Goal: Communication & Community: Share content

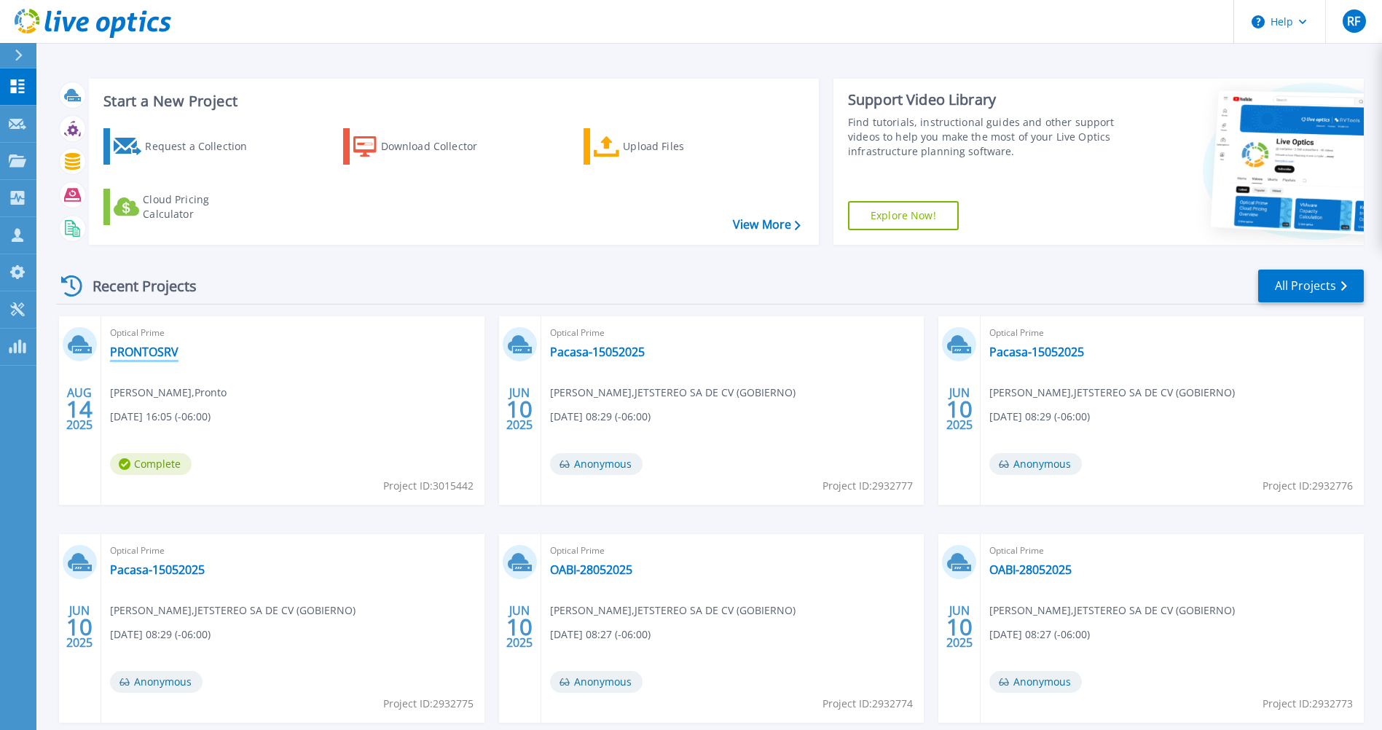
click at [160, 353] on link "PRONTOSRV" at bounding box center [144, 351] width 68 height 15
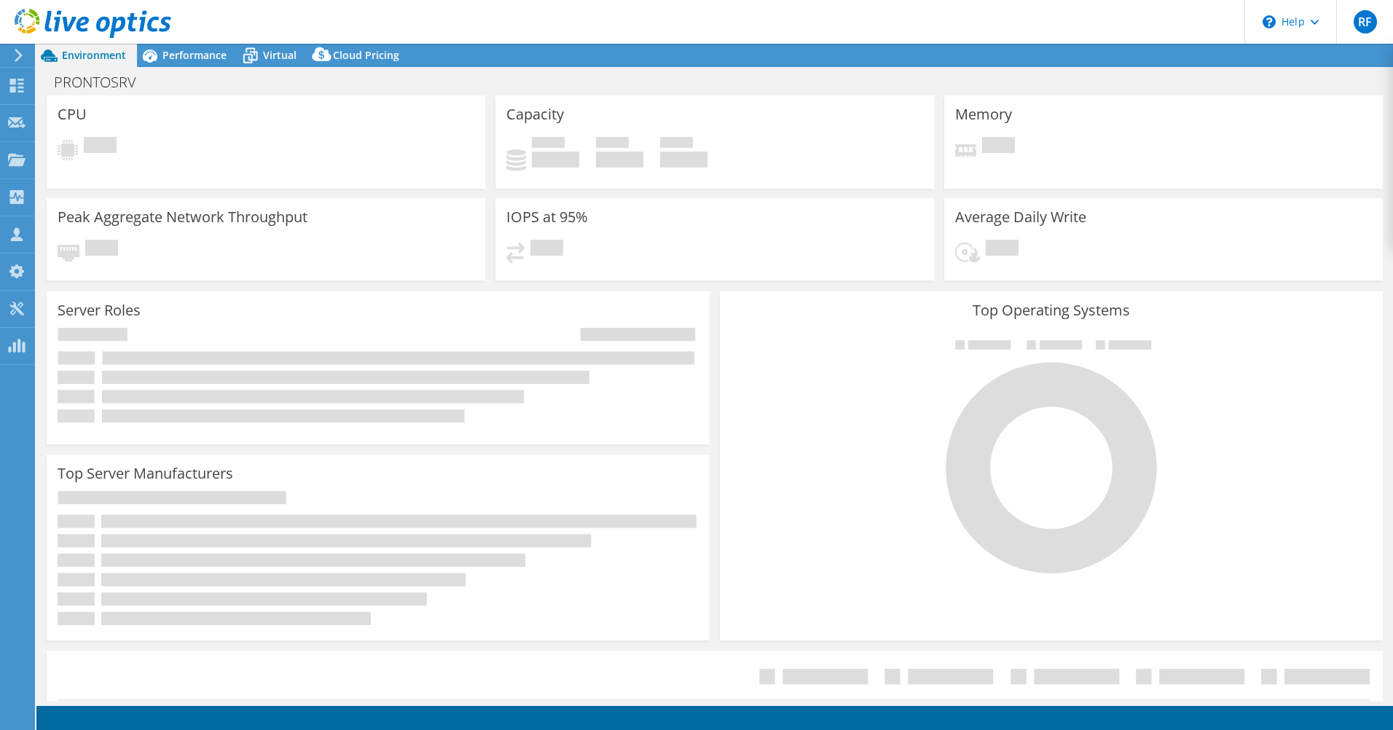
select select "USD"
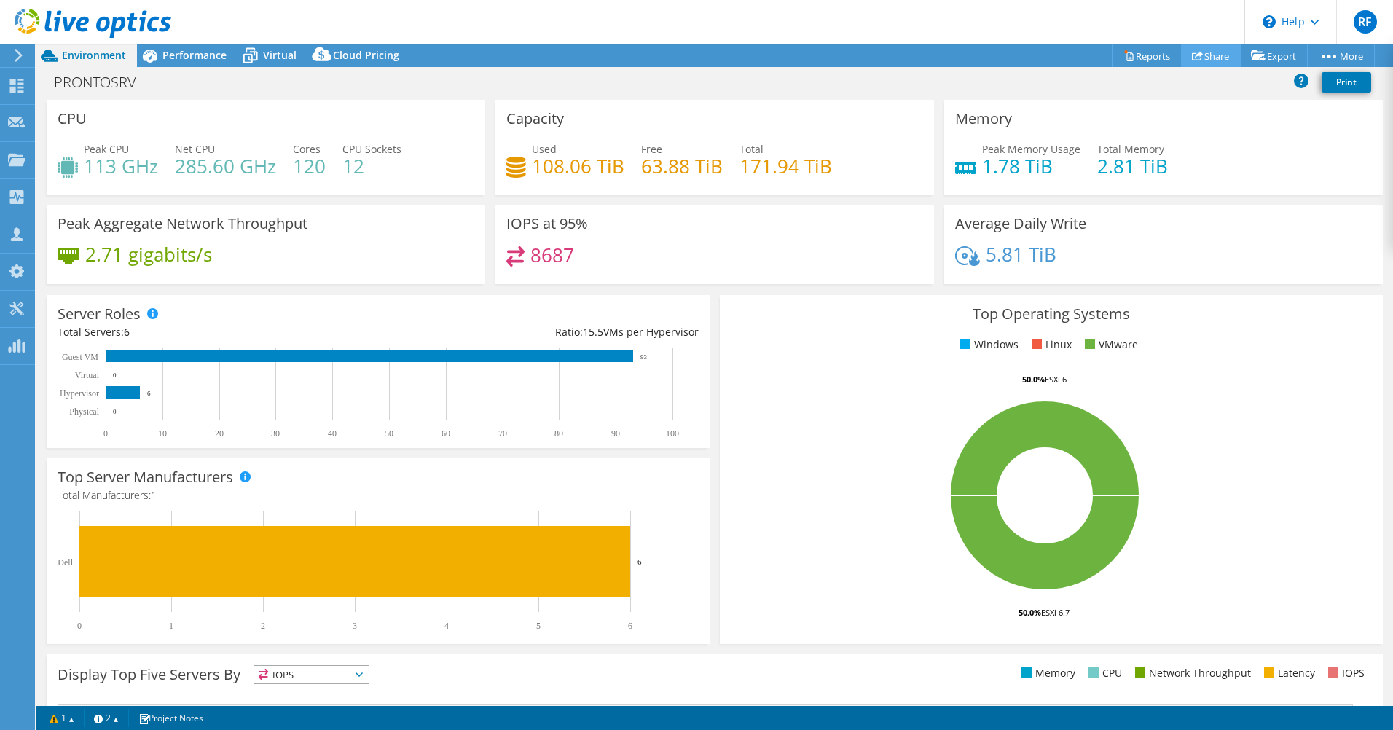
click at [1205, 54] on link "Share" at bounding box center [1211, 55] width 60 height 23
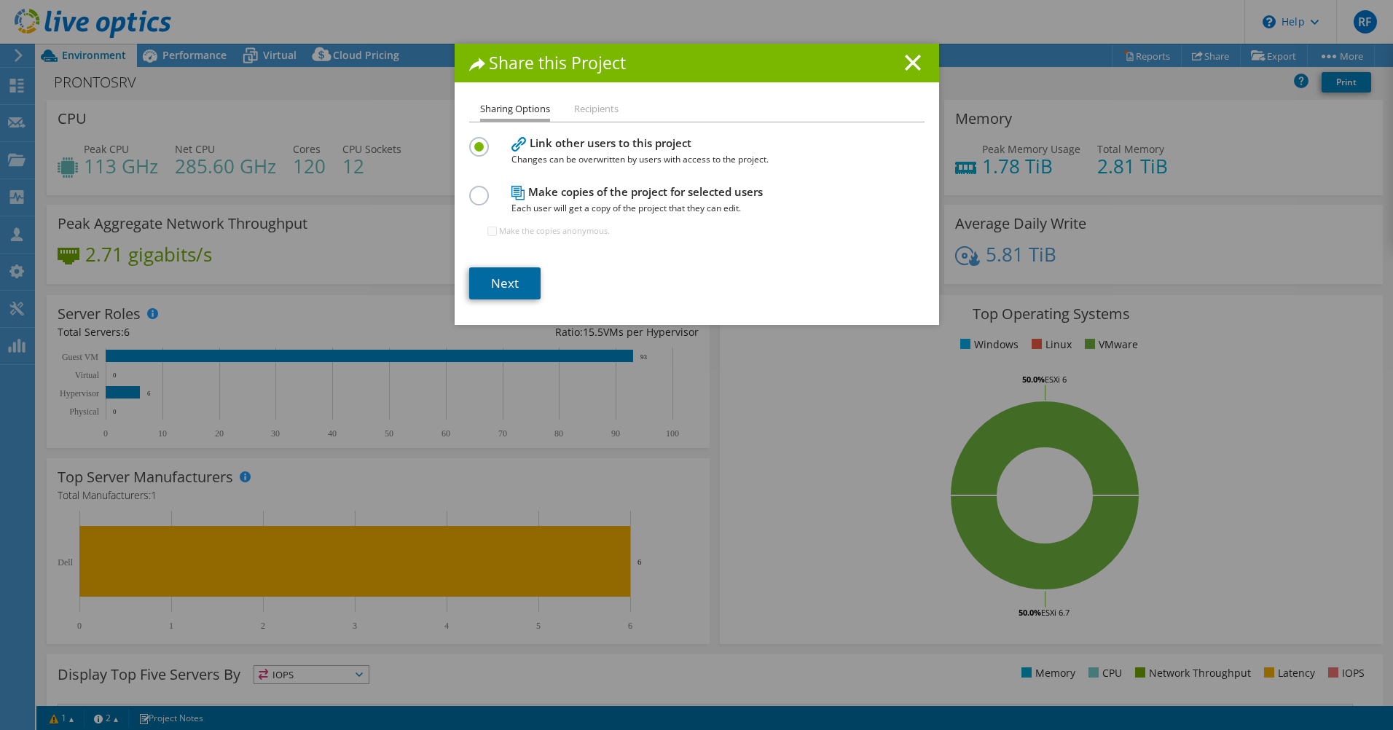
click at [487, 284] on link "Next" at bounding box center [504, 283] width 71 height 32
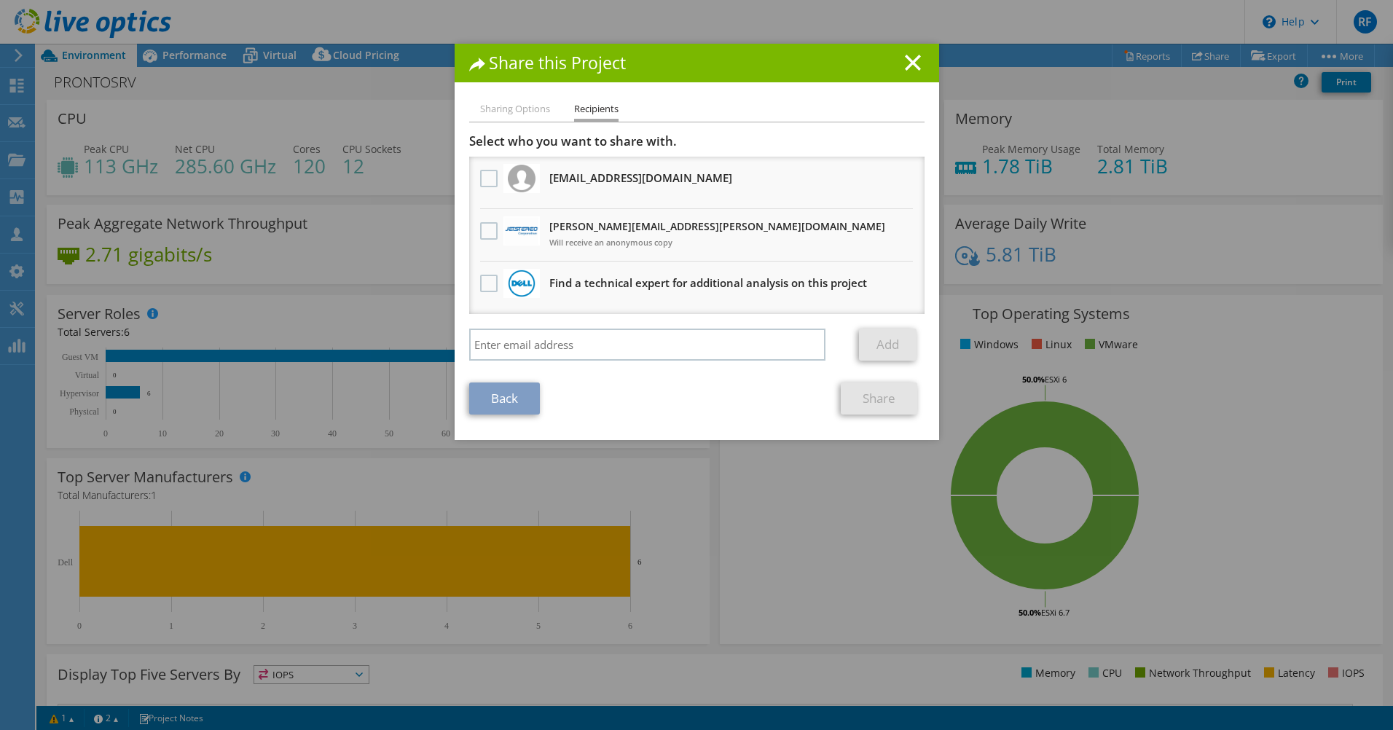
click at [476, 227] on div at bounding box center [488, 231] width 25 height 31
click at [481, 227] on label at bounding box center [490, 230] width 21 height 17
click at [0, 0] on input "checkbox" at bounding box center [0, 0] width 0 height 0
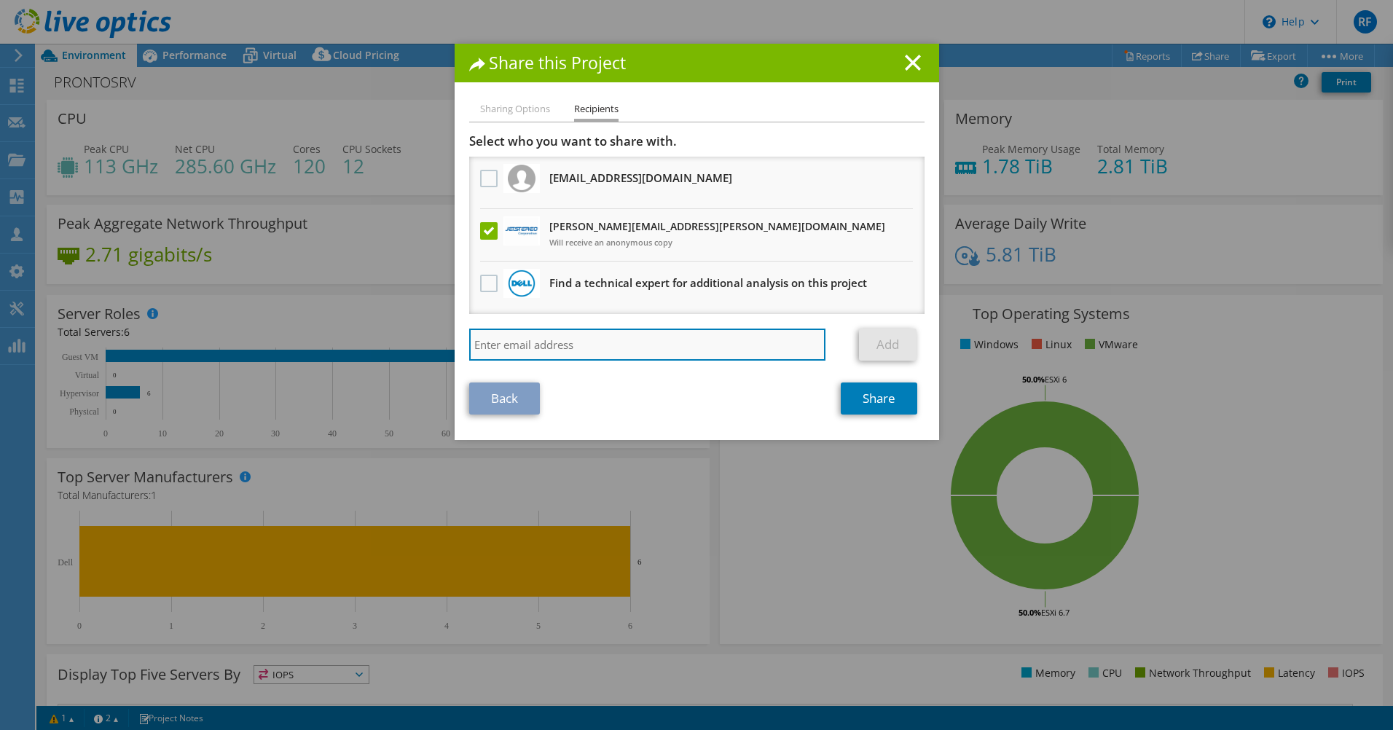
click at [500, 337] on input "search" at bounding box center [647, 344] width 357 height 32
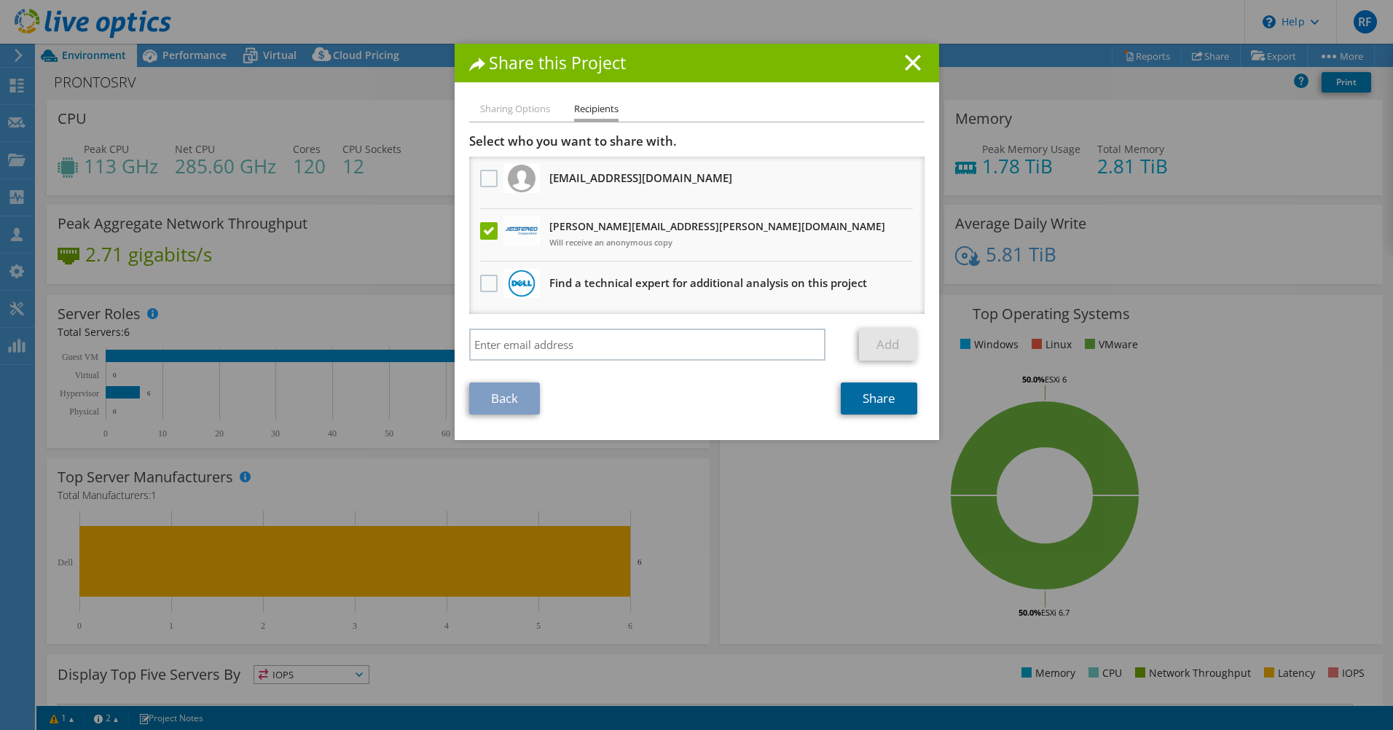
click at [883, 395] on link "Share" at bounding box center [878, 398] width 76 height 32
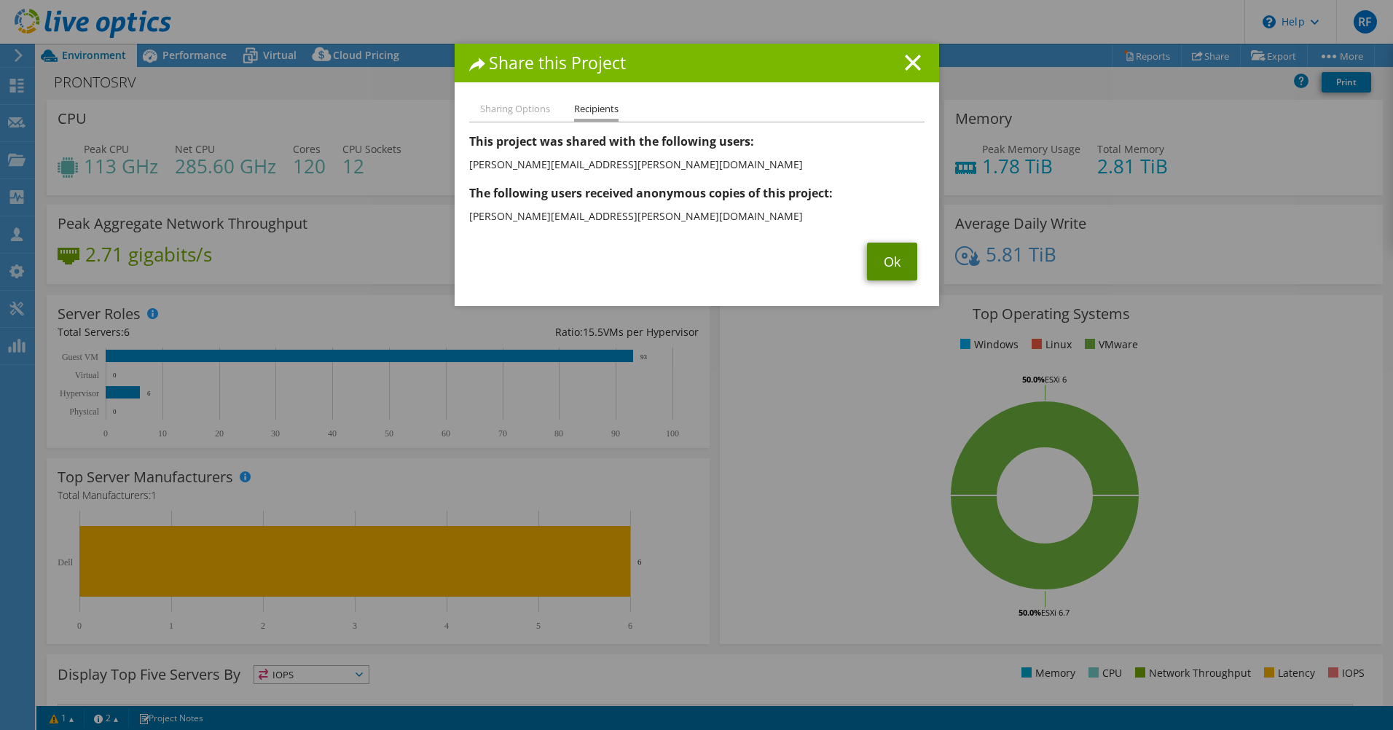
click at [886, 264] on link "Ok" at bounding box center [892, 262] width 50 height 38
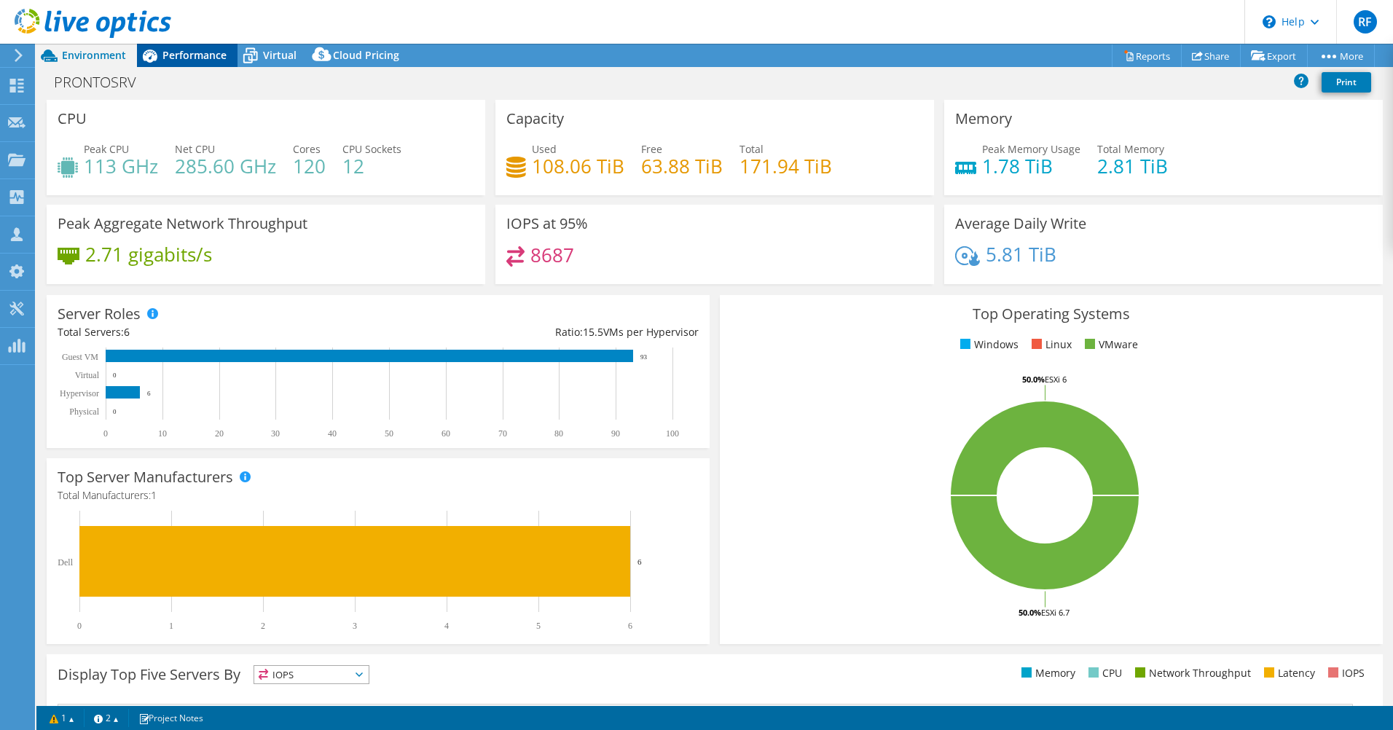
click at [179, 51] on span "Performance" at bounding box center [194, 55] width 64 height 14
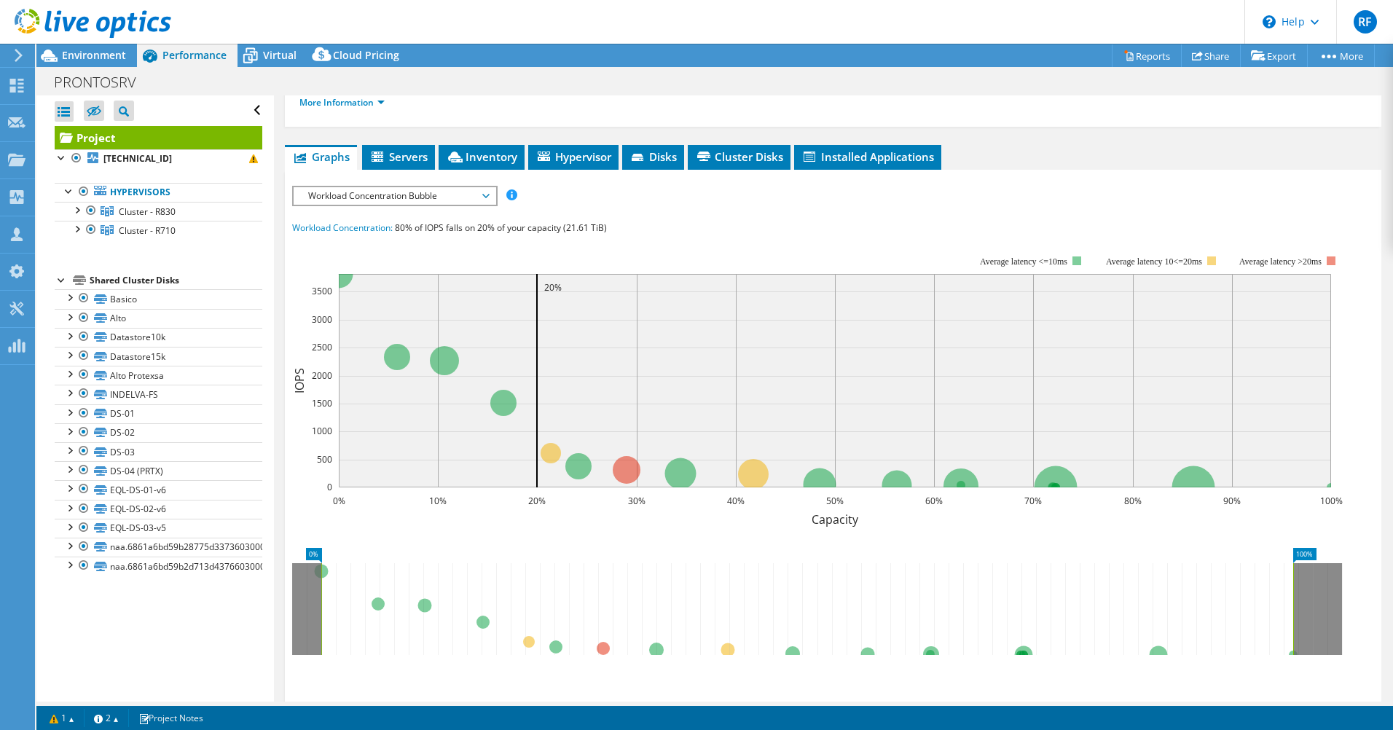
scroll to position [291, 0]
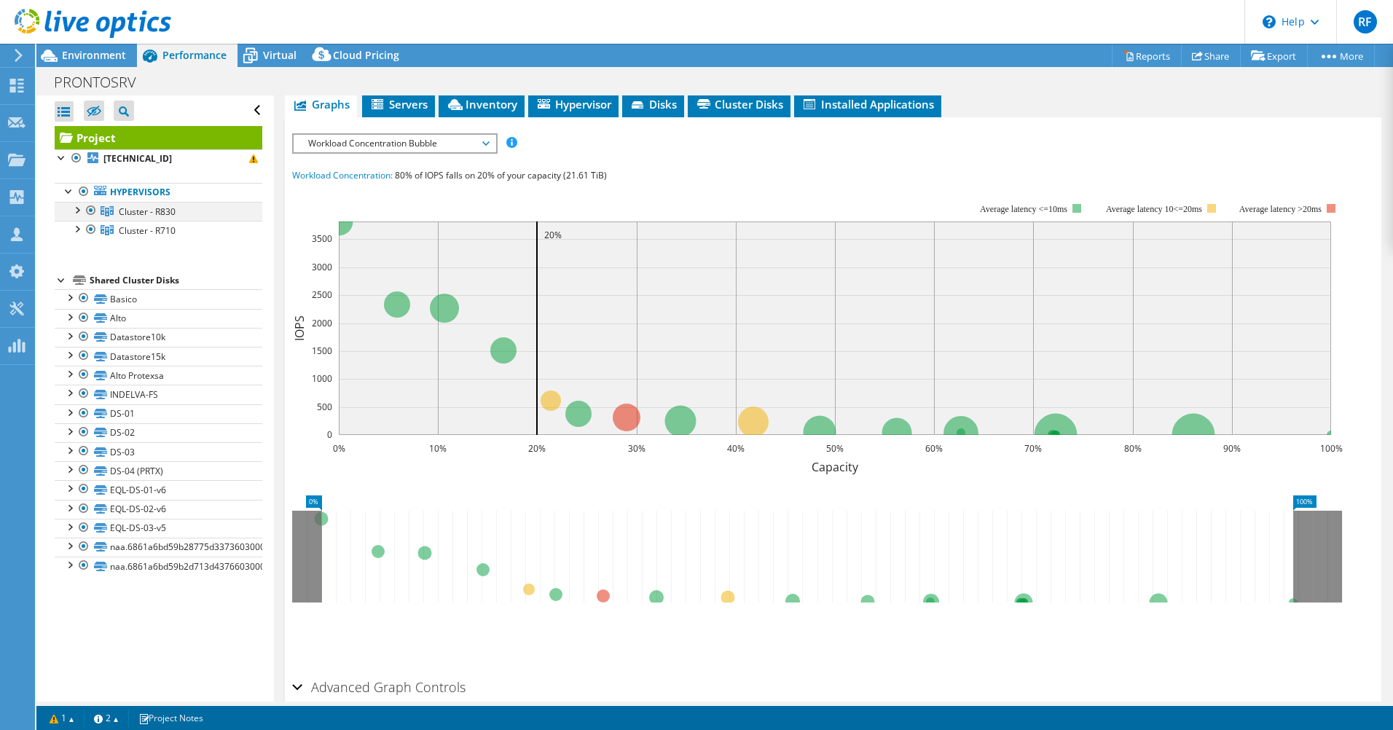
click at [81, 206] on div at bounding box center [76, 209] width 15 height 15
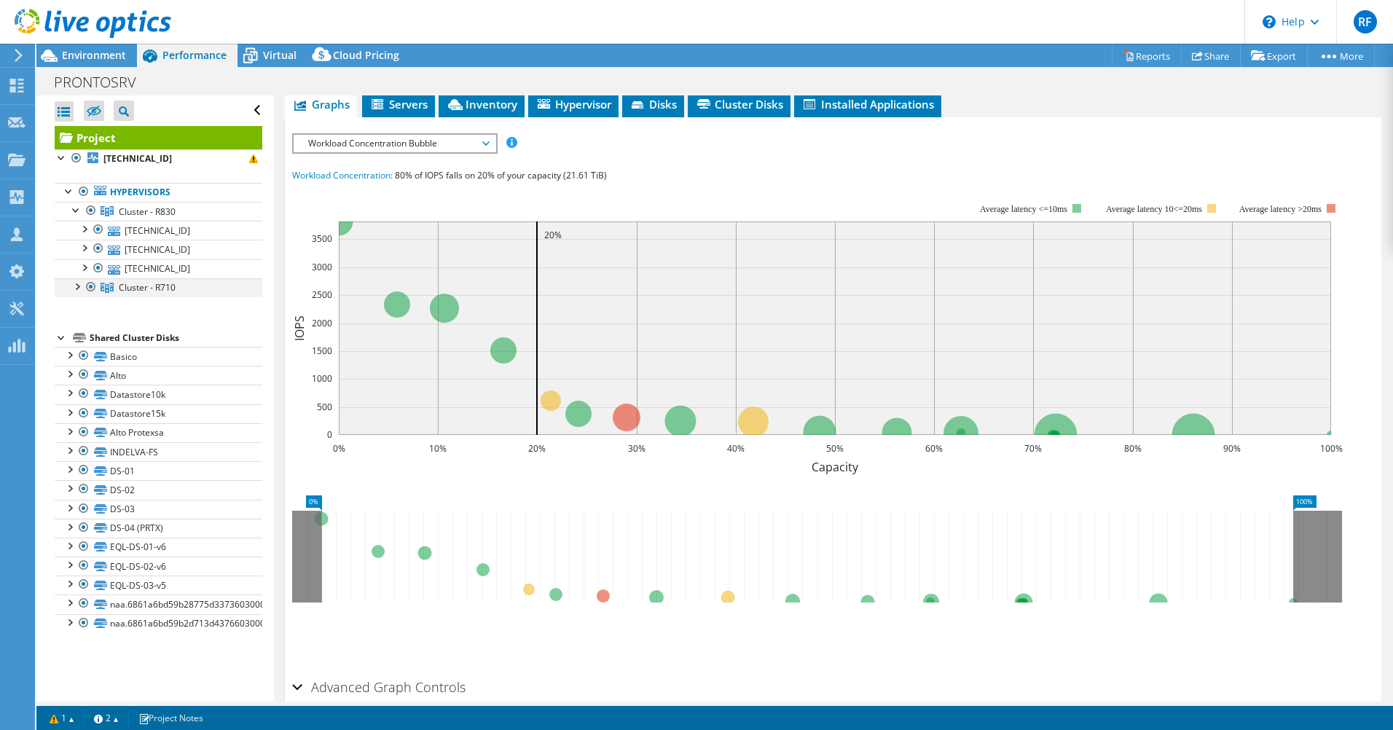
click at [77, 291] on div at bounding box center [76, 285] width 15 height 15
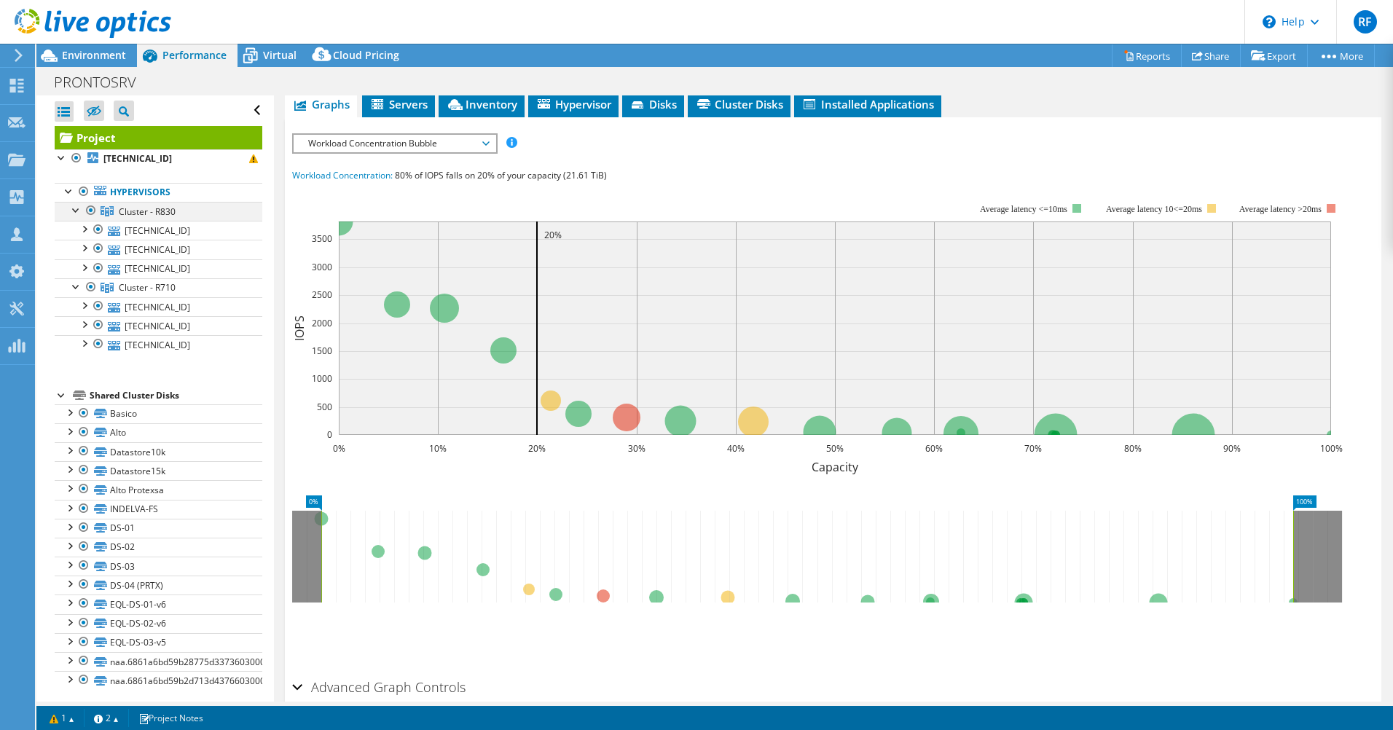
click at [74, 211] on div at bounding box center [76, 209] width 15 height 15
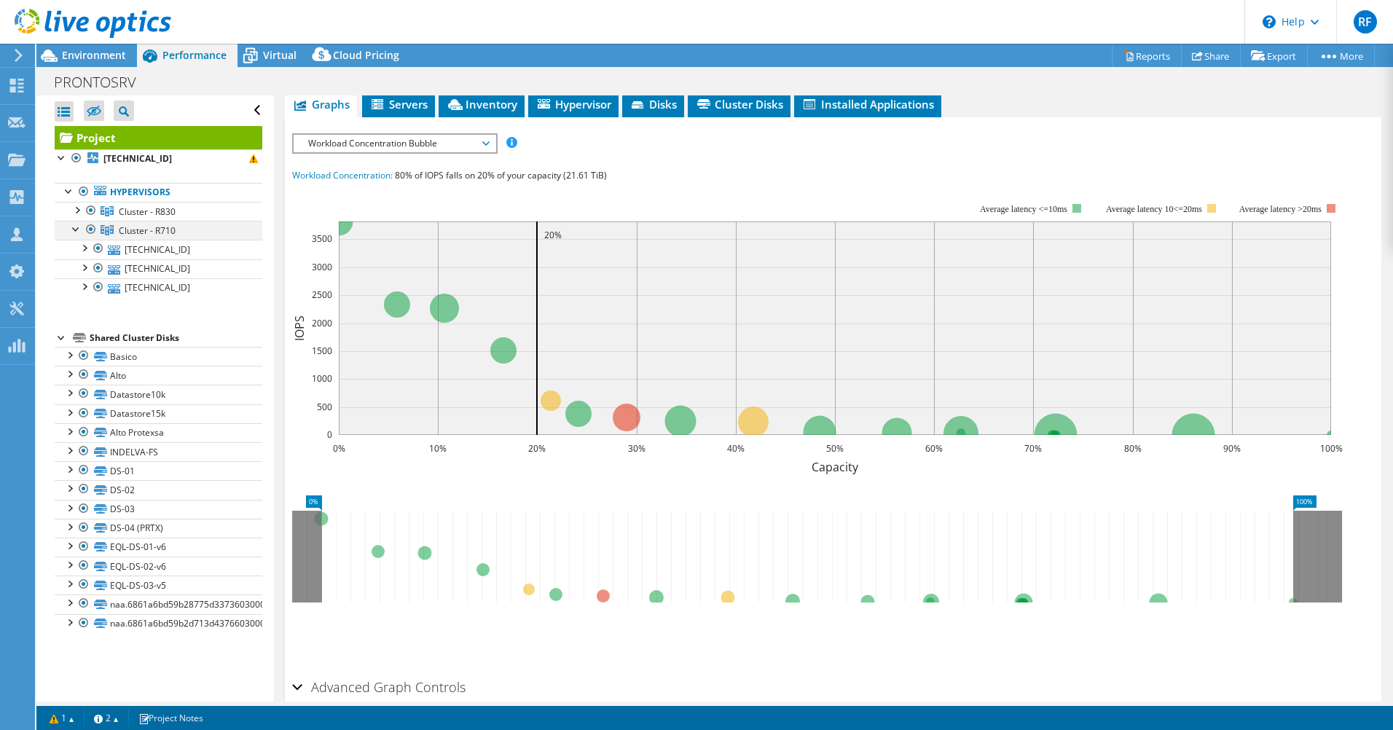
click at [76, 227] on div at bounding box center [76, 228] width 15 height 15
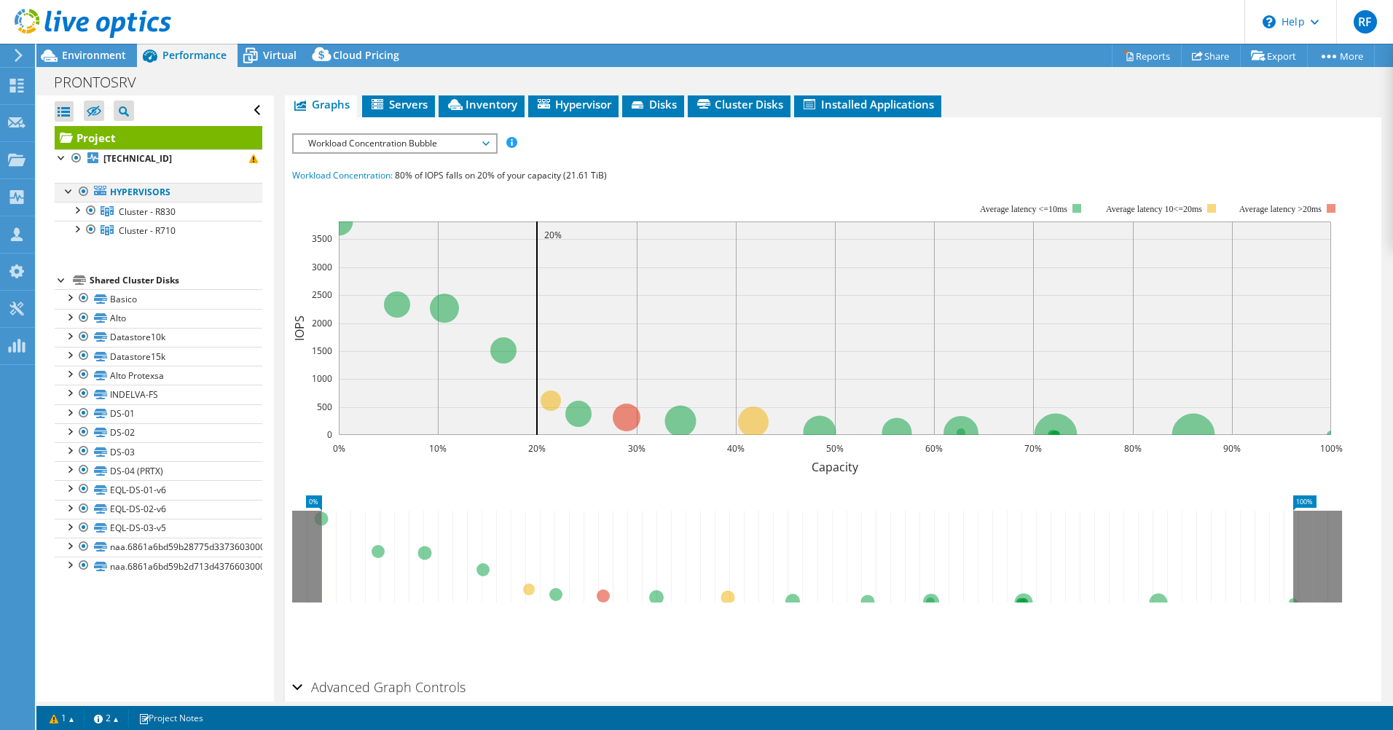
click at [66, 192] on div at bounding box center [69, 190] width 15 height 15
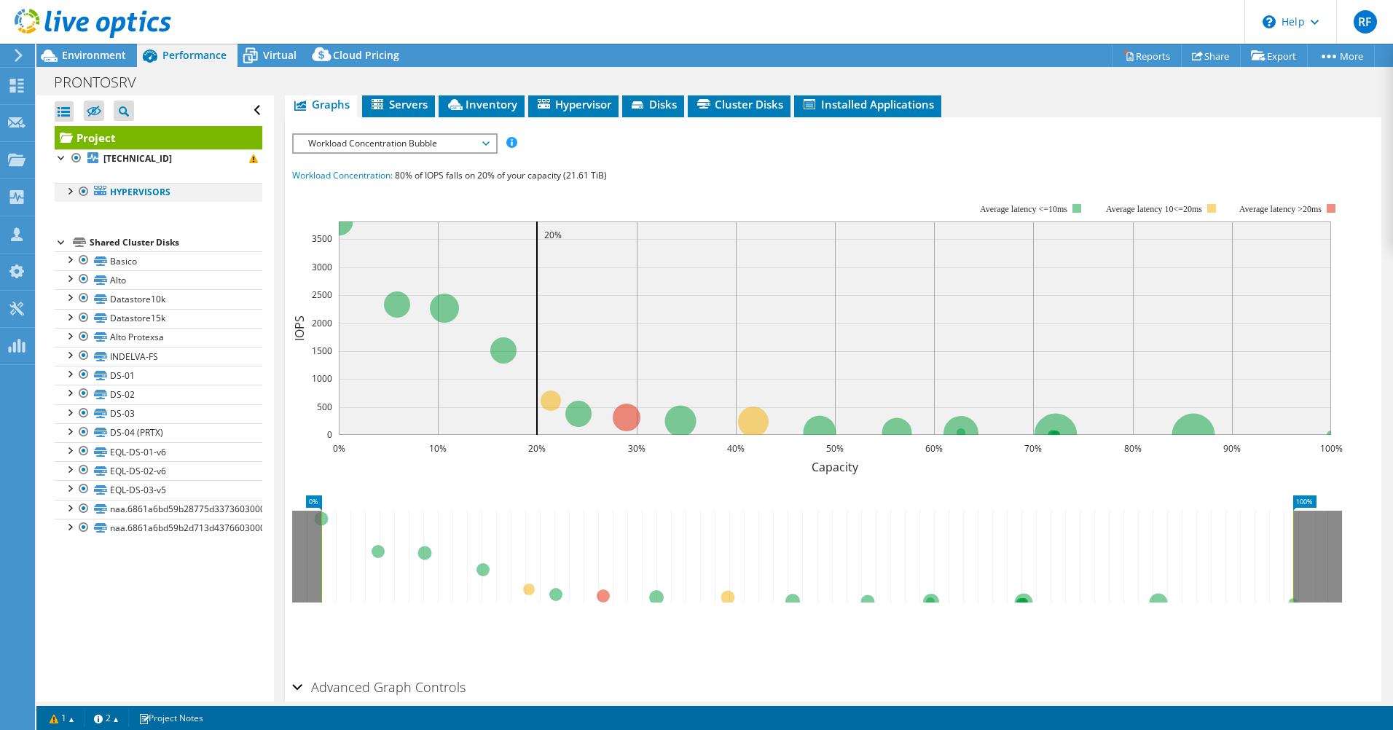
click at [71, 194] on div at bounding box center [69, 190] width 15 height 15
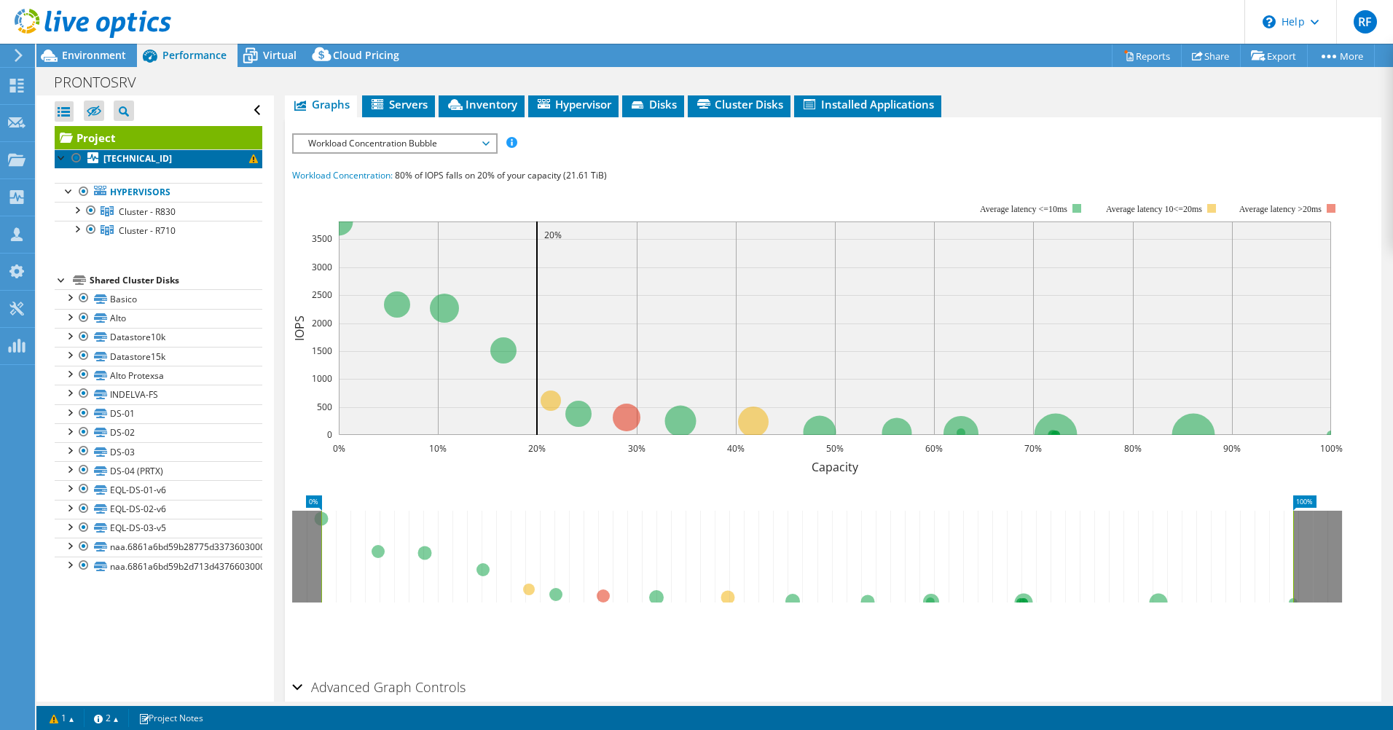
click at [249, 162] on span at bounding box center [253, 158] width 9 height 9
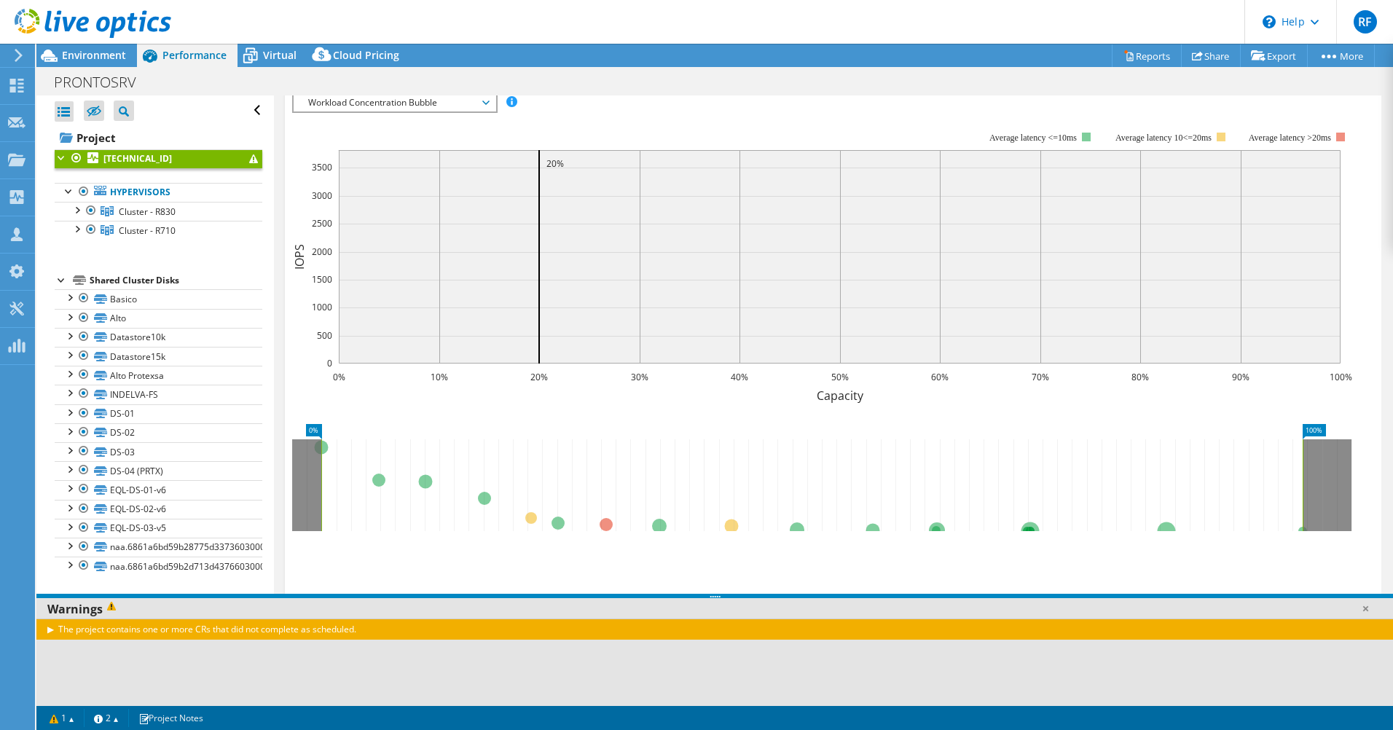
scroll to position [276, 0]
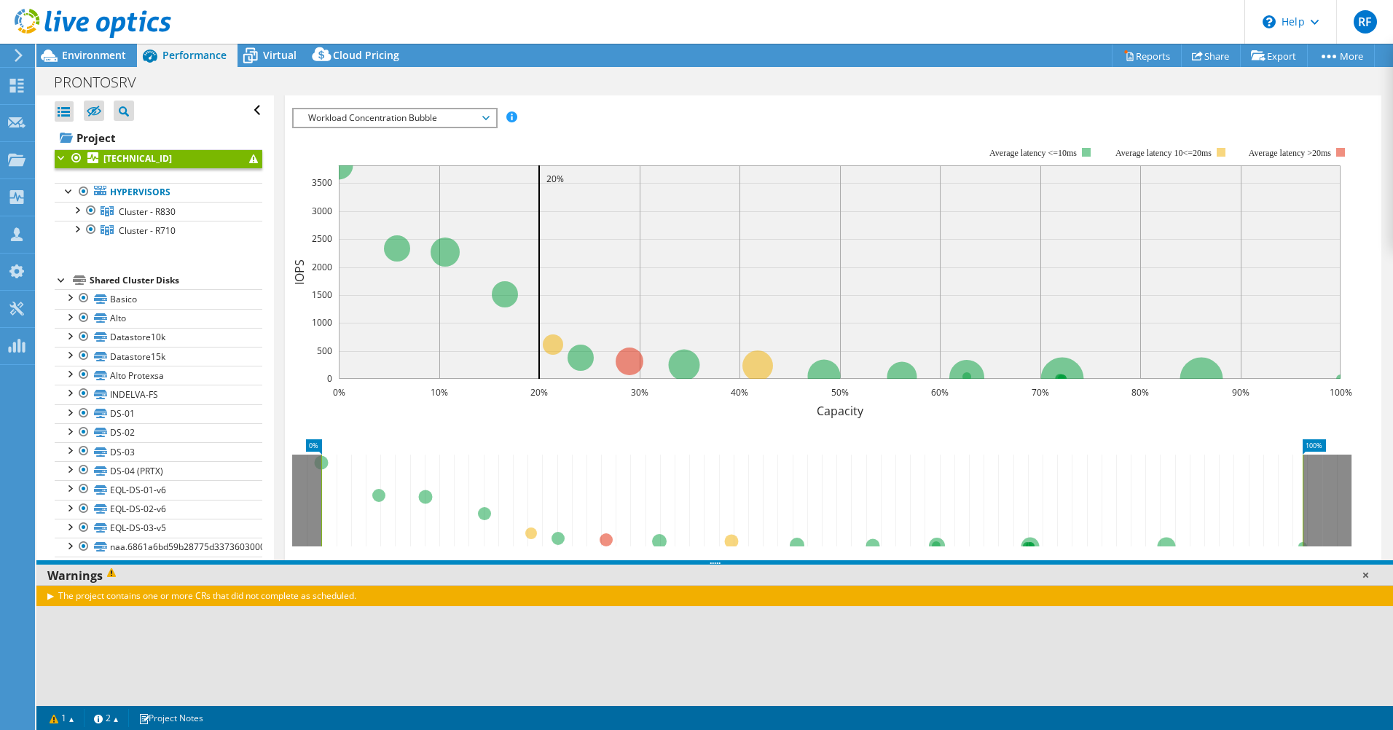
click at [1365, 575] on link at bounding box center [1365, 574] width 15 height 15
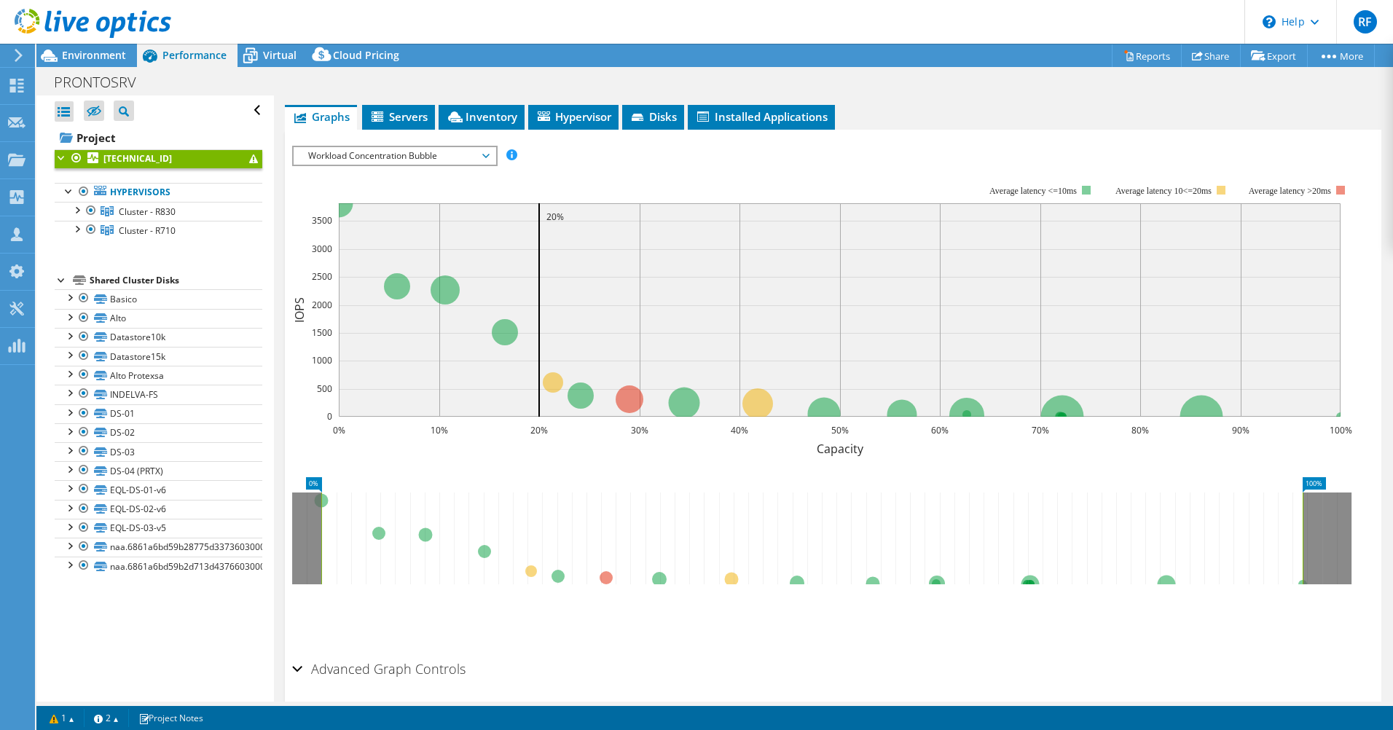
scroll to position [0, 0]
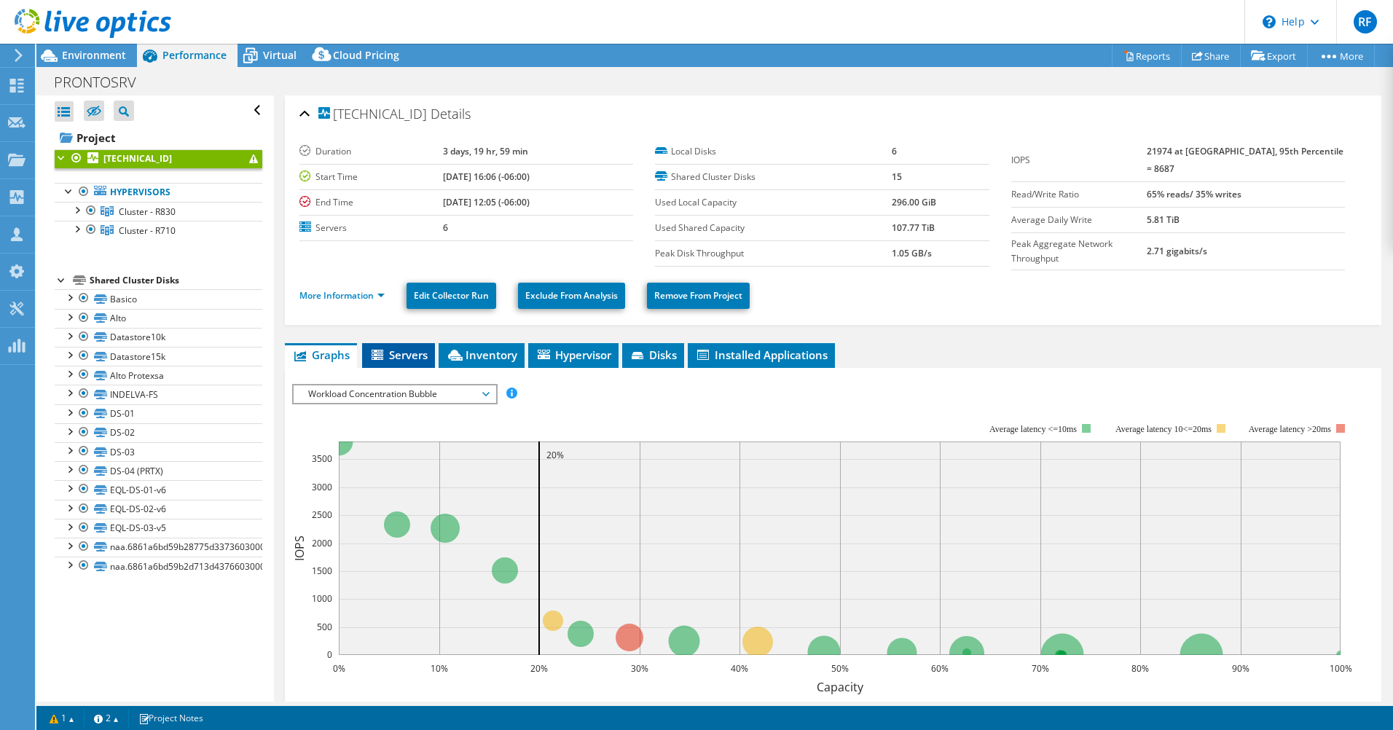
click at [386, 347] on span "Servers" at bounding box center [398, 354] width 58 height 15
